Goal: Task Accomplishment & Management: Manage account settings

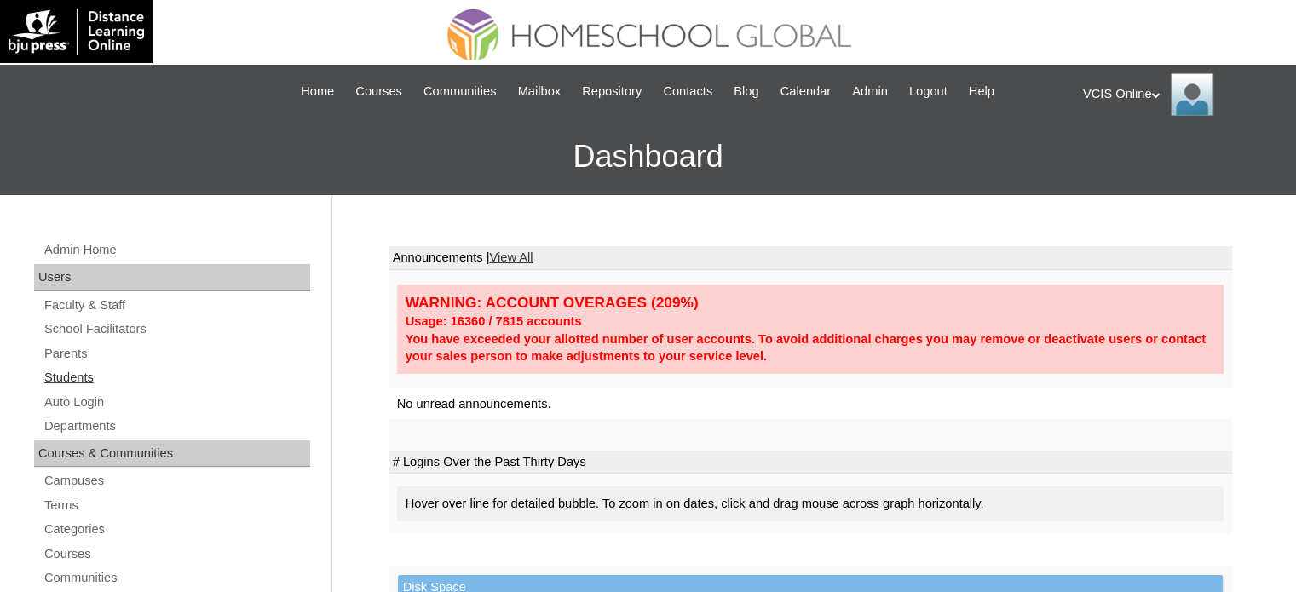
drag, startPoint x: 90, startPoint y: 371, endPoint x: 107, endPoint y: 381, distance: 19.1
click at [90, 371] on link "Students" at bounding box center [177, 377] width 268 height 21
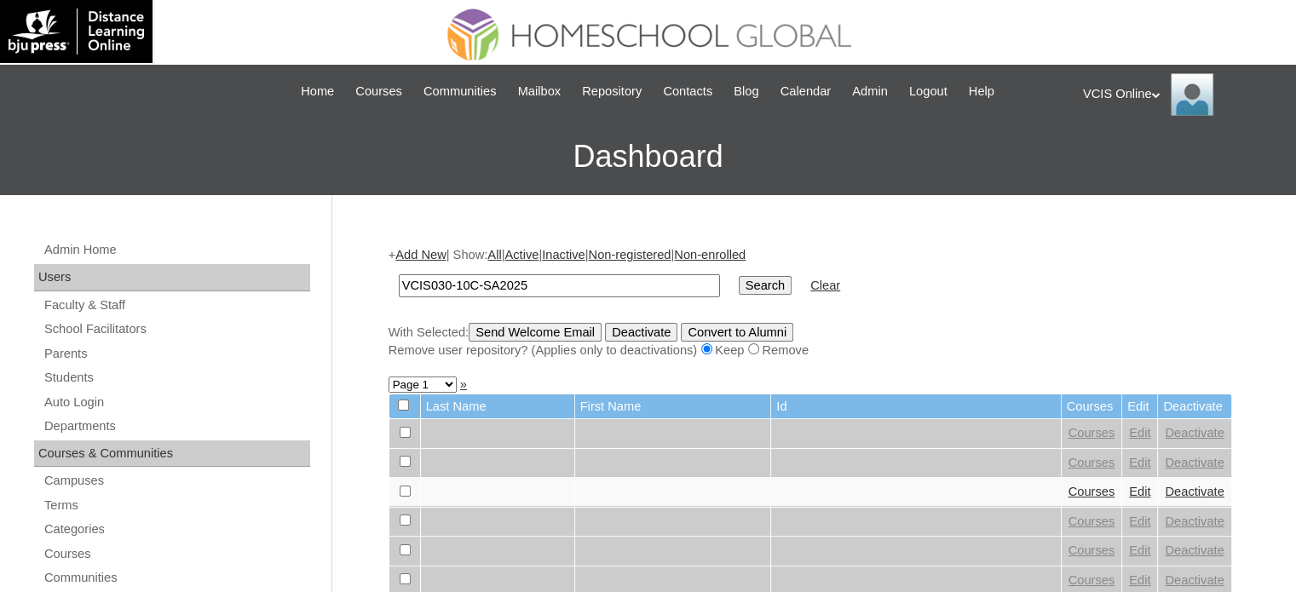
type input "VCIS030-10C-SA2025"
click at [739, 288] on input "Search" at bounding box center [765, 285] width 53 height 19
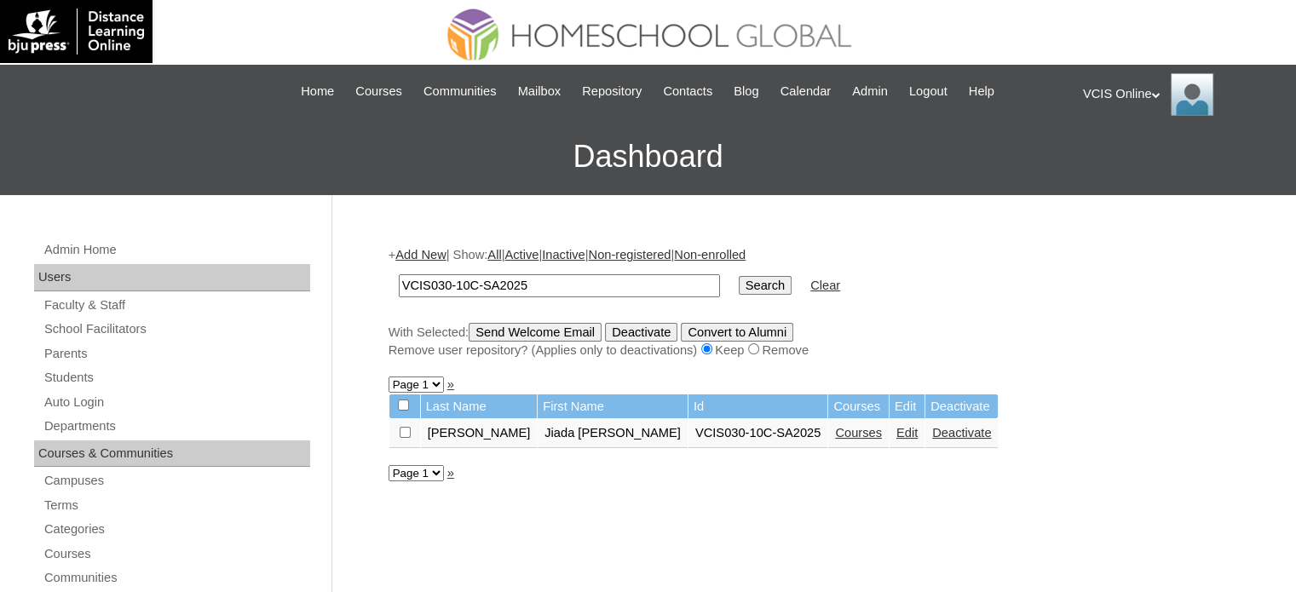
click at [896, 429] on link "Edit" at bounding box center [906, 433] width 21 height 14
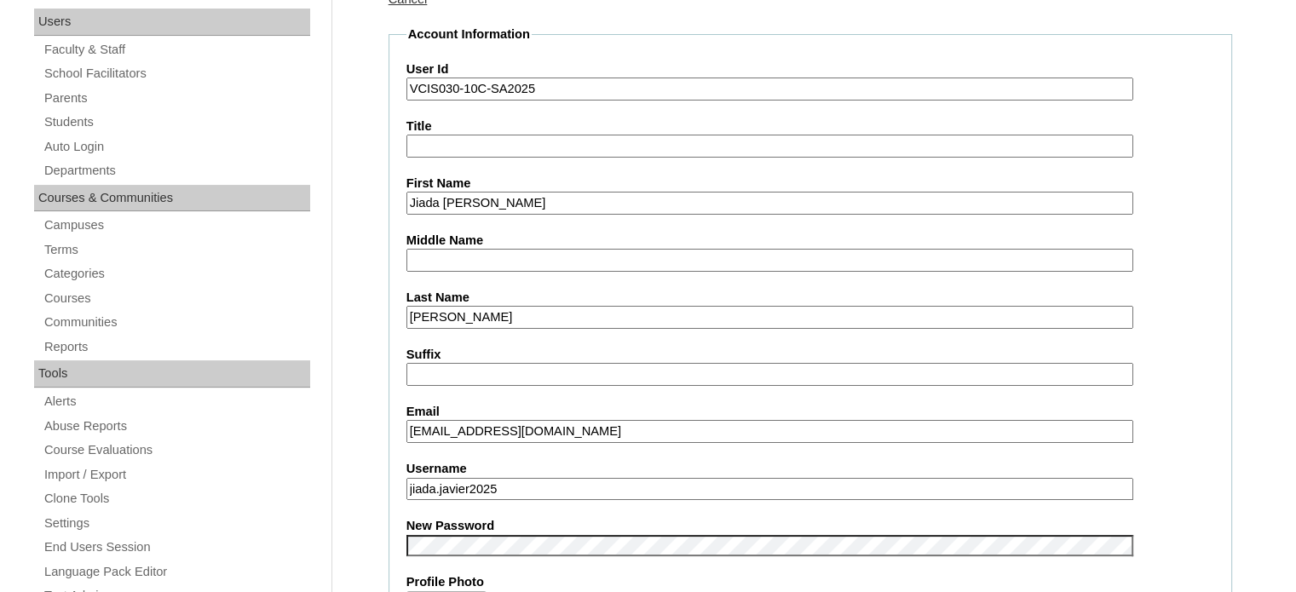
scroll to position [341, 0]
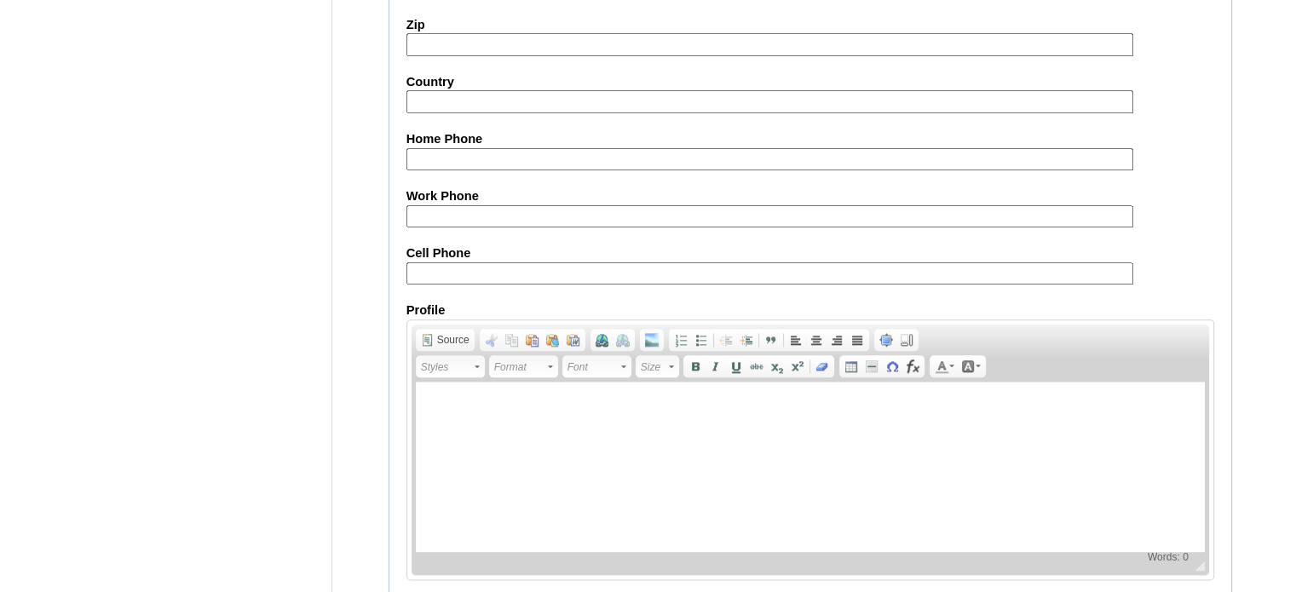
scroll to position [2001, 0]
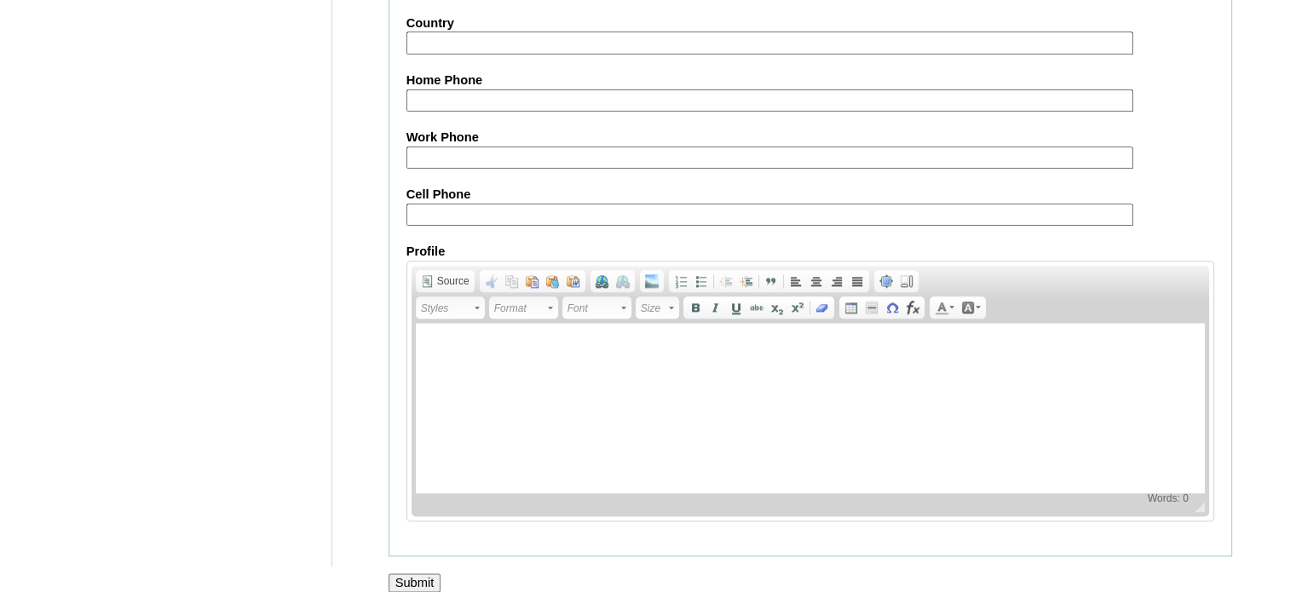
click at [430, 573] on input "Submit" at bounding box center [415, 582] width 53 height 19
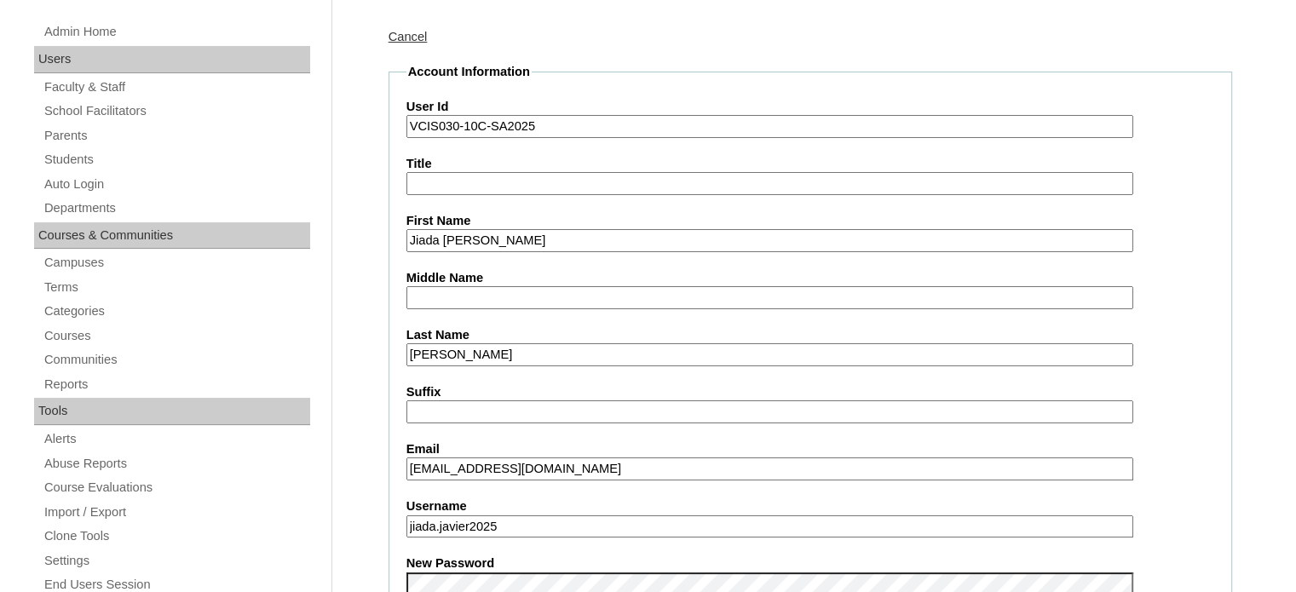
scroll to position [126, 0]
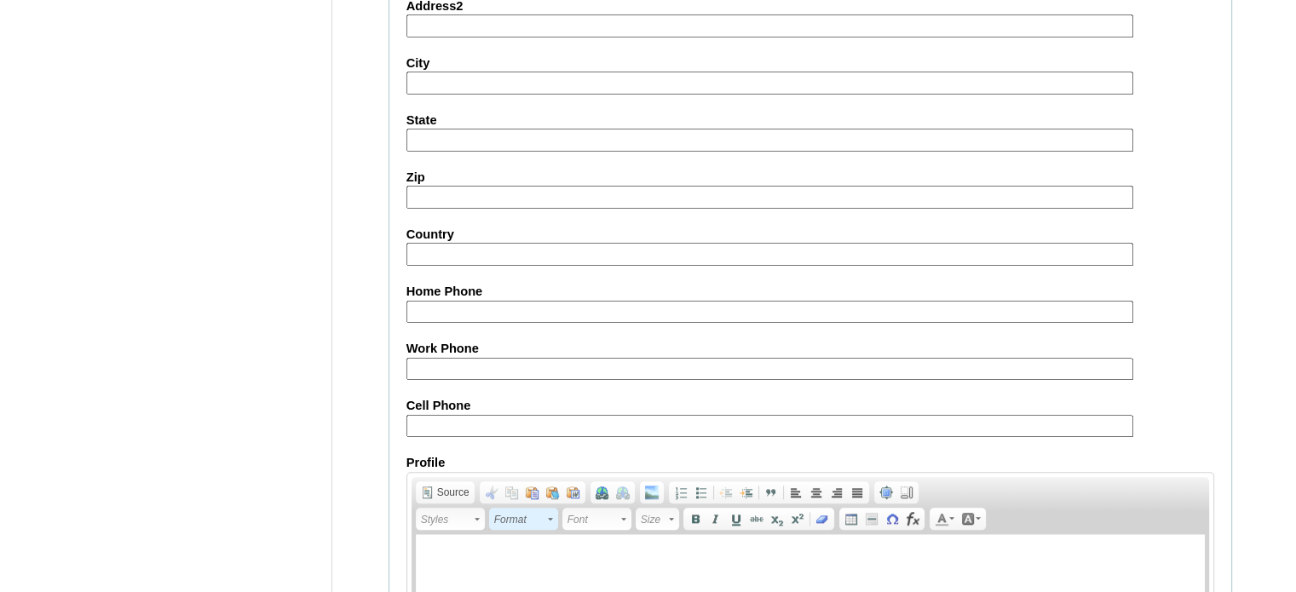
scroll to position [2001, 0]
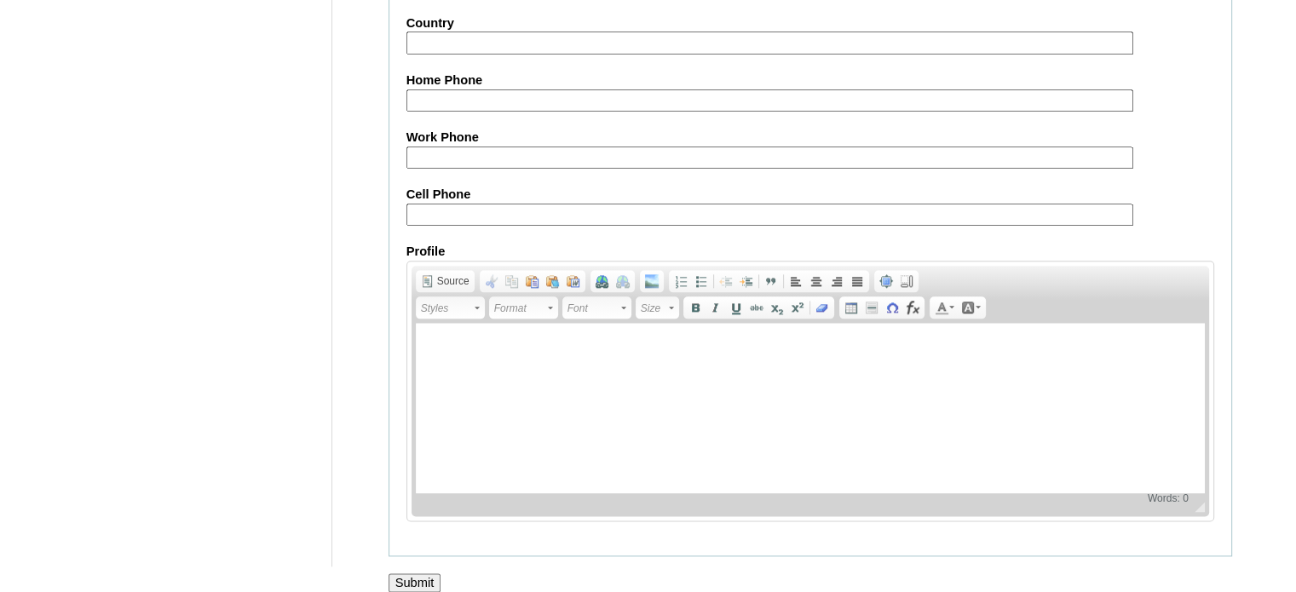
click at [435, 573] on input "Submit" at bounding box center [415, 582] width 53 height 19
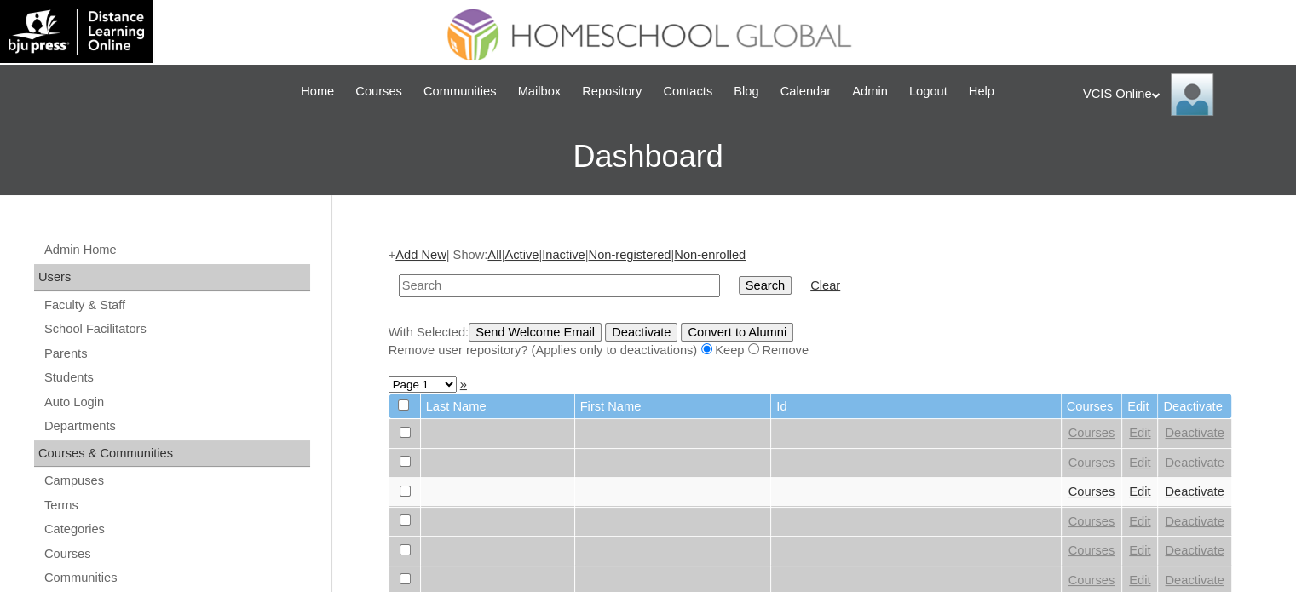
click at [1118, 102] on div "VCIS Online My Profile My Settings Logout" at bounding box center [1181, 94] width 196 height 43
click at [1115, 156] on span "Logout" at bounding box center [1114, 159] width 34 height 13
